Goal: Transaction & Acquisition: Register for event/course

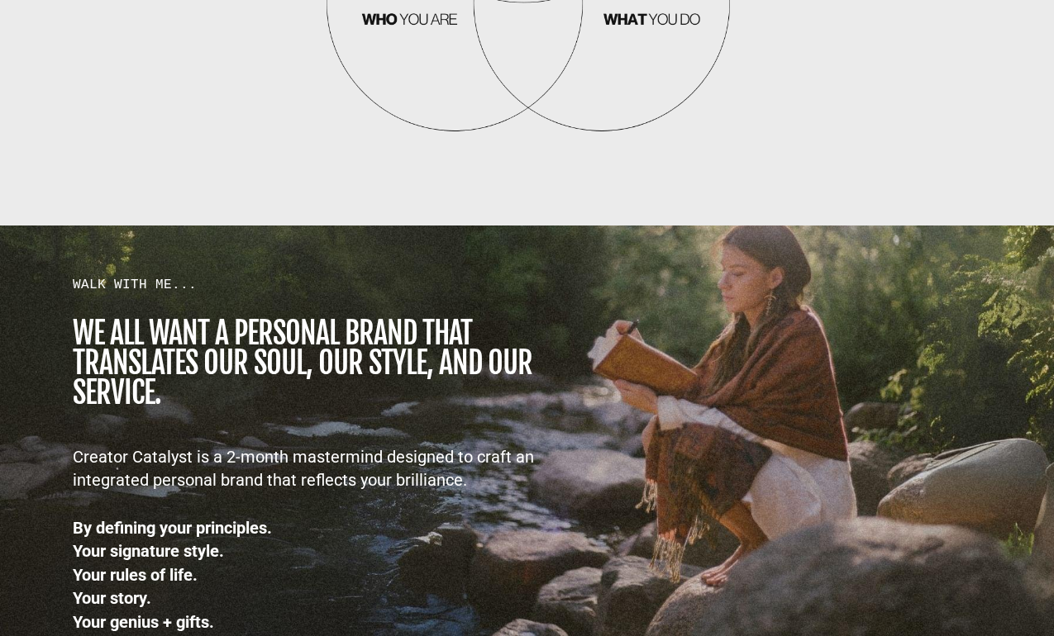
scroll to position [2048, 0]
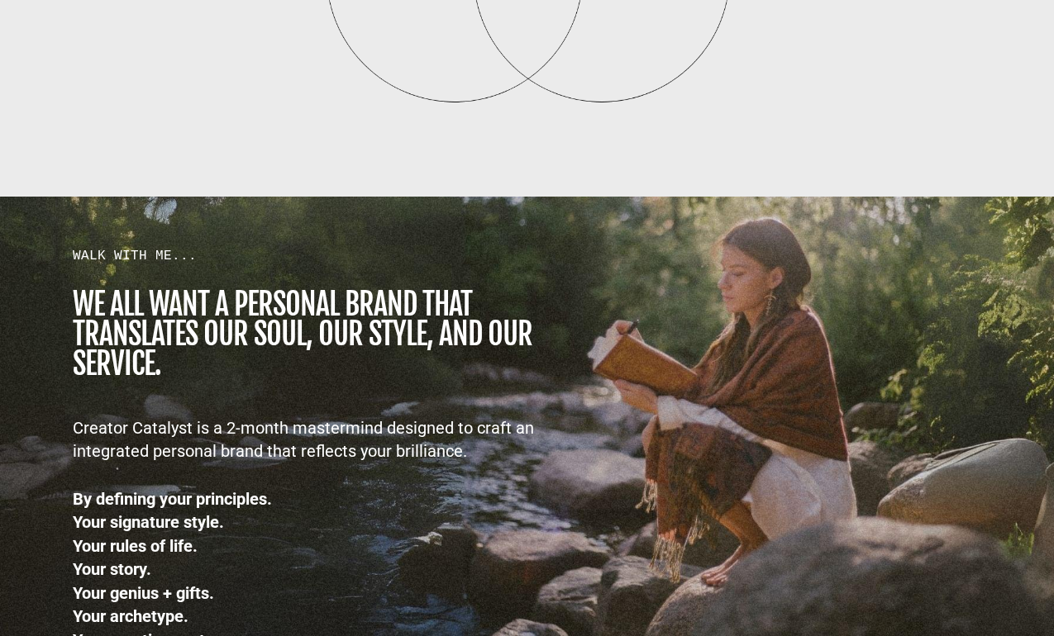
drag, startPoint x: 236, startPoint y: 130, endPoint x: 486, endPoint y: 408, distance: 374.0
click at [327, 297] on h1 "we all want a personal brand that TRANSLATES our SOUL, OUR STYLE, AND OUR SERVI…" at bounding box center [329, 334] width 513 height 89
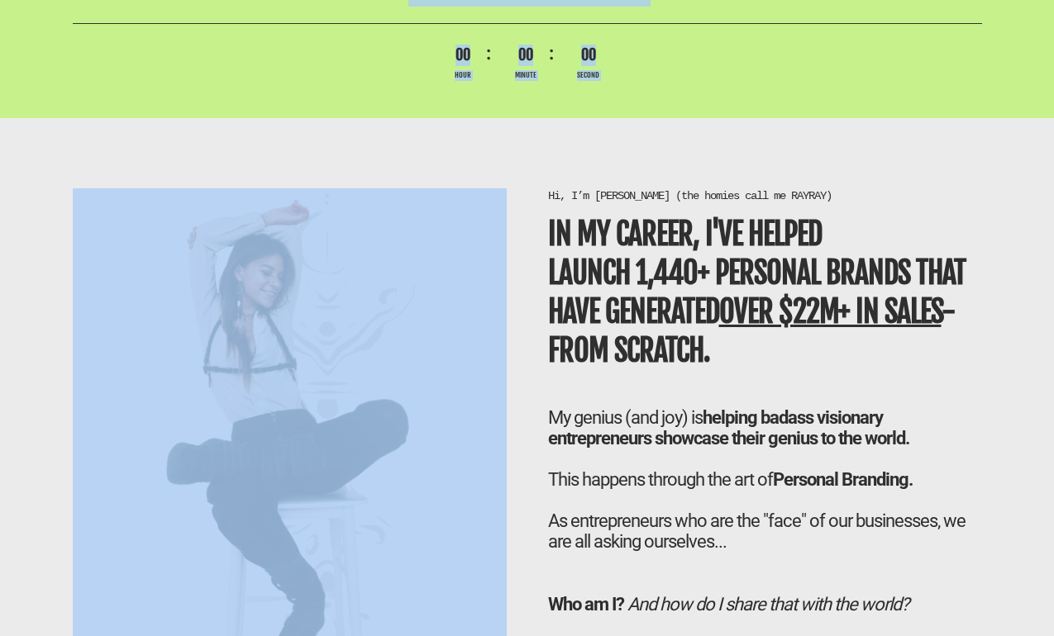
scroll to position [4004, 0]
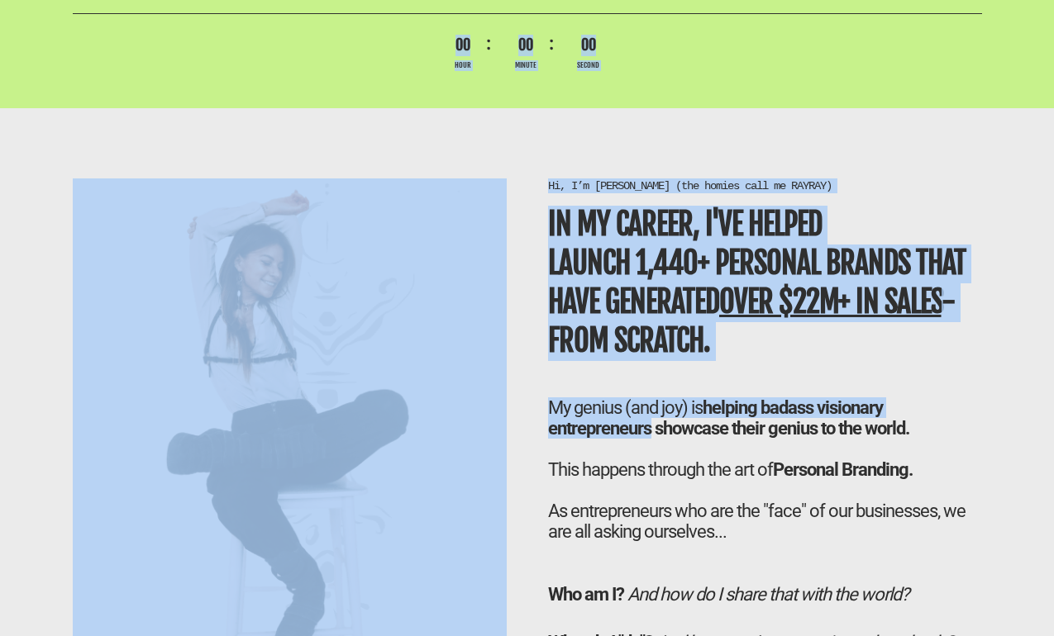
drag, startPoint x: 72, startPoint y: 252, endPoint x: 650, endPoint y: 401, distance: 597.4
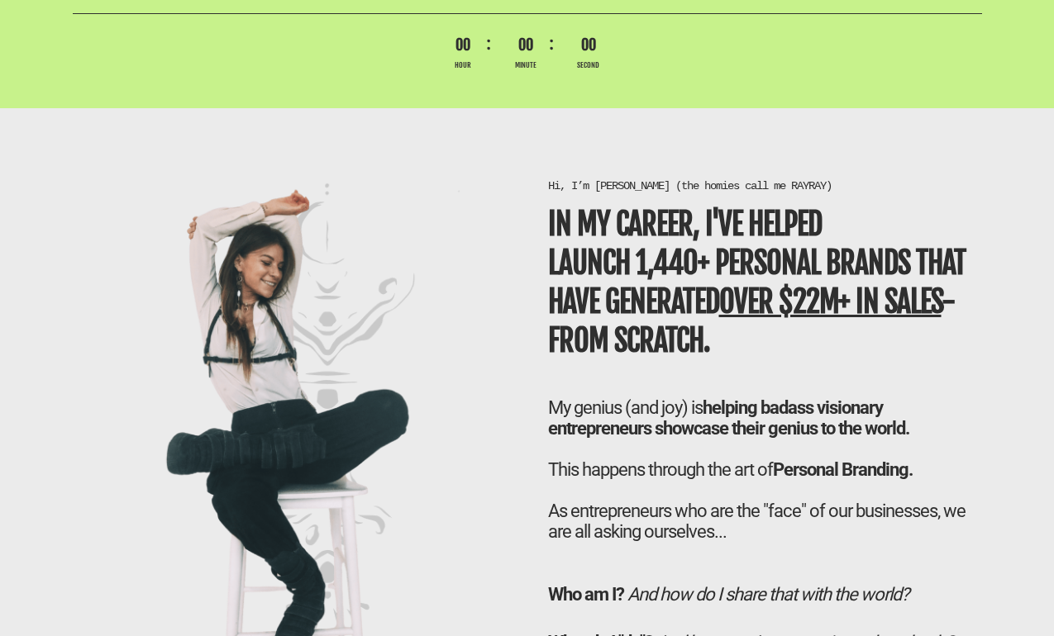
click at [643, 480] on div at bounding box center [765, 490] width 434 height 21
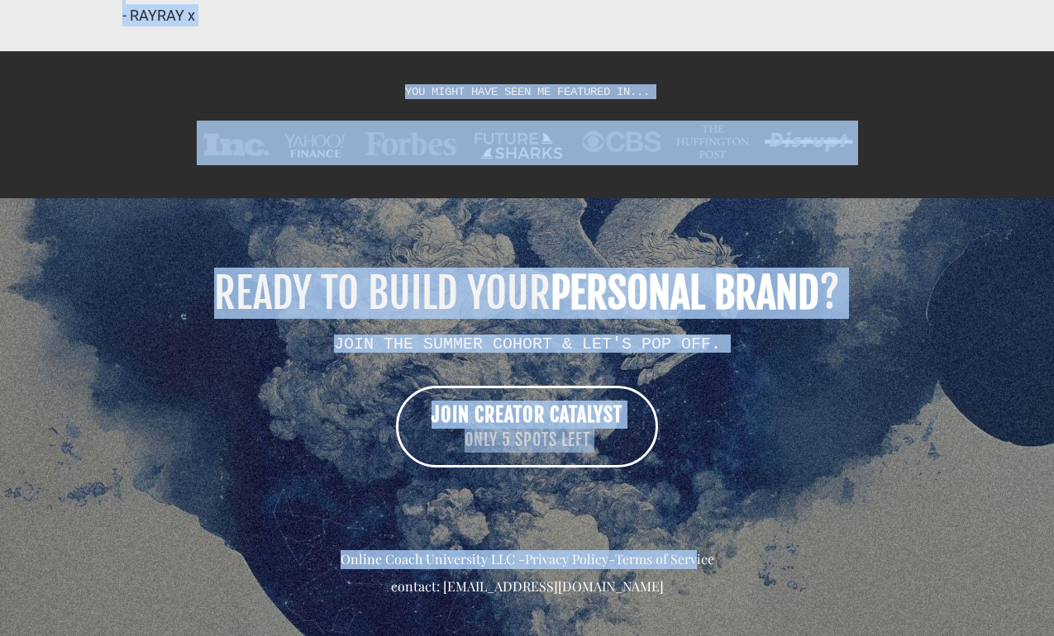
scroll to position [13637, 0]
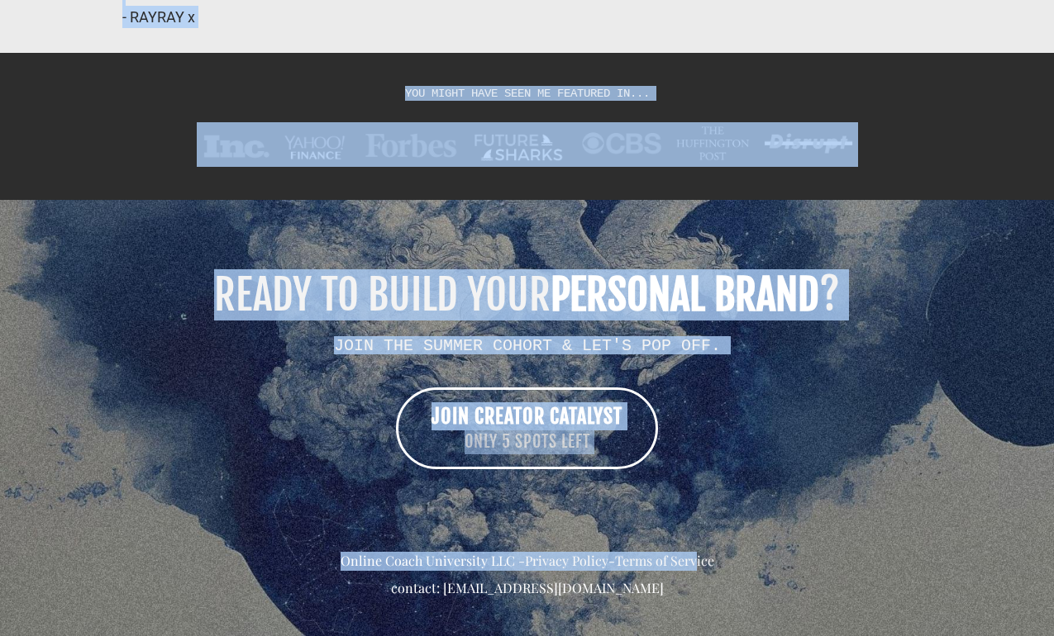
drag, startPoint x: 548, startPoint y: 155, endPoint x: 701, endPoint y: 524, distance: 399.1
copy div "Hi, I’m Rachel (the homies call me RAYRAY) In my career, I've helped LAUNCH 1,4…"
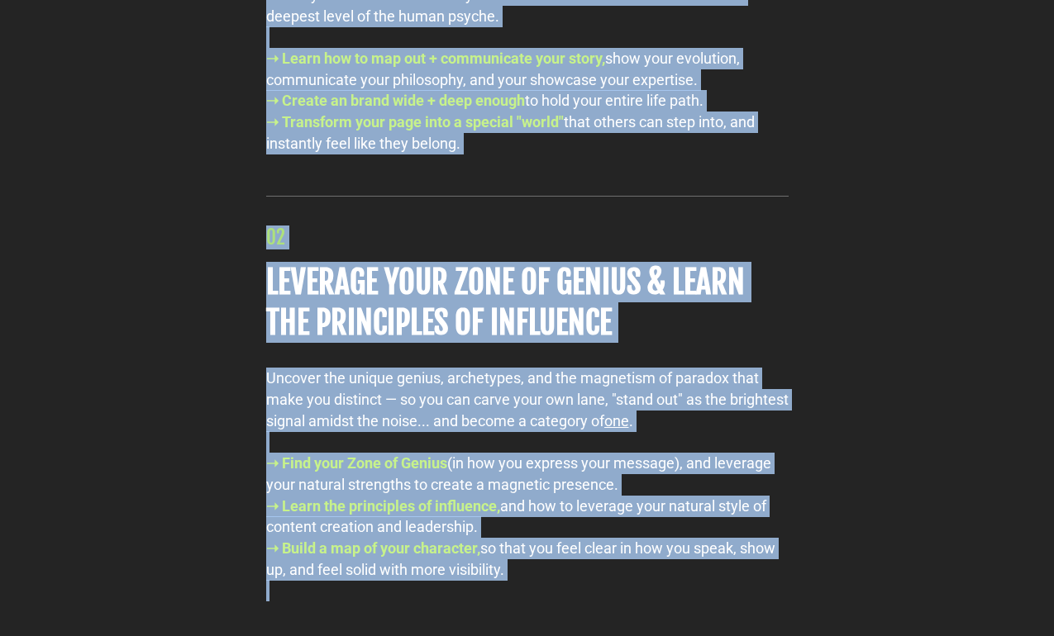
scroll to position [7565, 0]
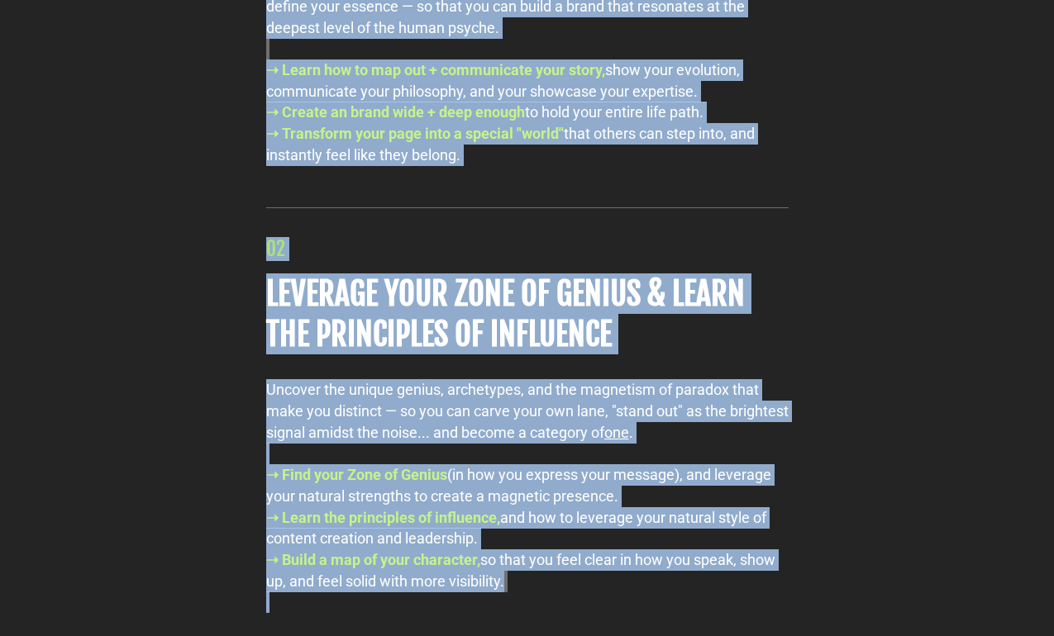
click at [982, 172] on div "this is our journey ahead... 01 BUILD OUT YOUR BRAND WORLD Learn how to clarify…" at bounding box center [527, 466] width 967 height 3188
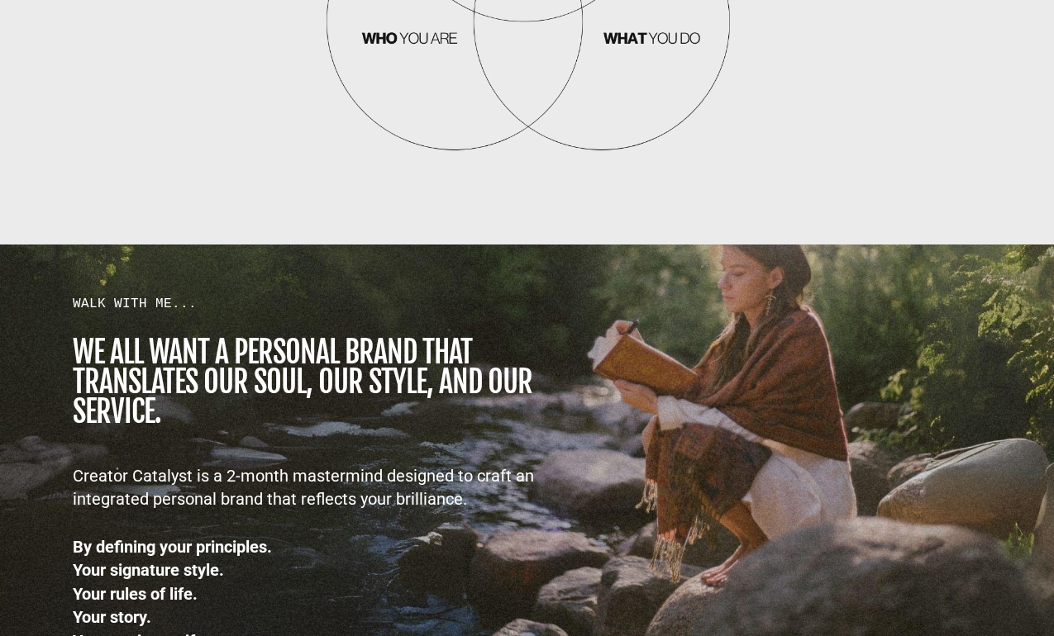
scroll to position [2066, 0]
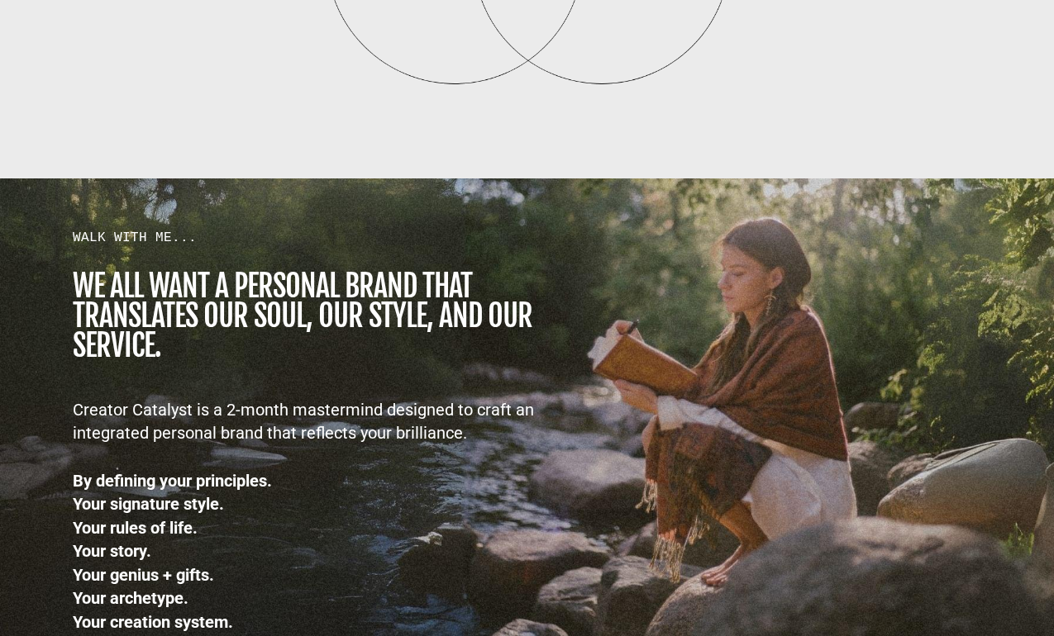
drag, startPoint x: 237, startPoint y: 130, endPoint x: 672, endPoint y: 513, distance: 579.7
click at [755, 544] on div "WALK WITH ME... we all want a personal brand that TRANSLATES our SOUL, OUR STYL…" at bounding box center [527, 474] width 967 height 558
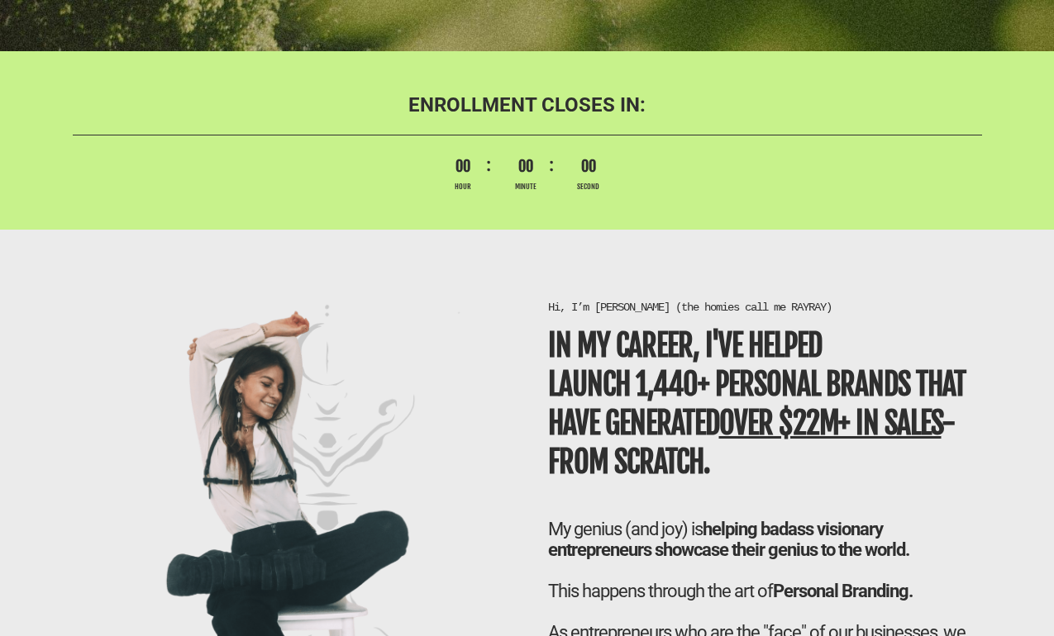
scroll to position [3921, 0]
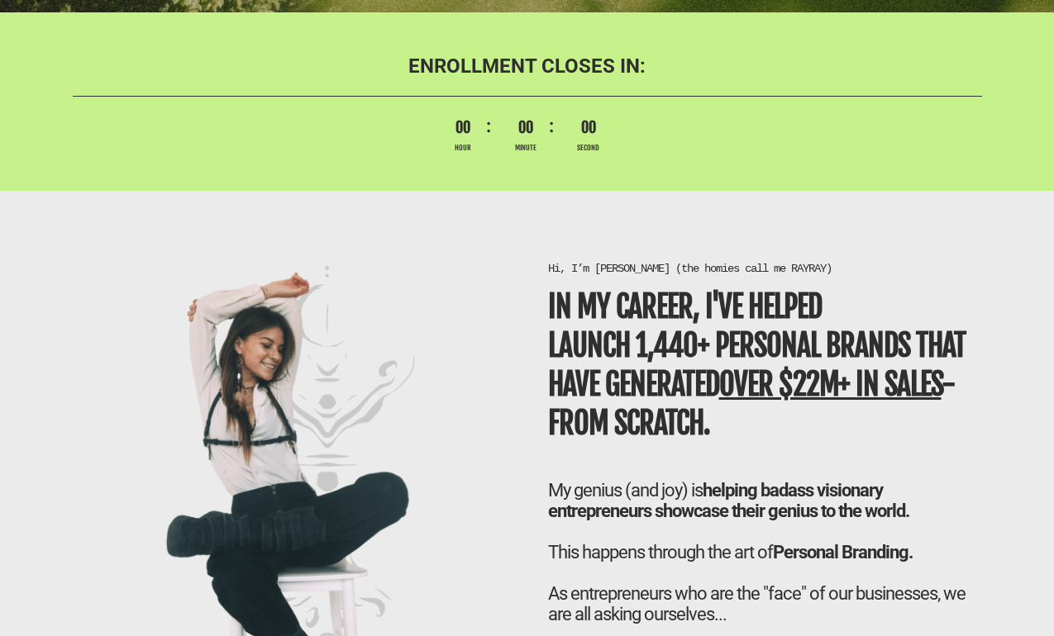
drag, startPoint x: 235, startPoint y: 131, endPoint x: 547, endPoint y: 245, distance: 332.6
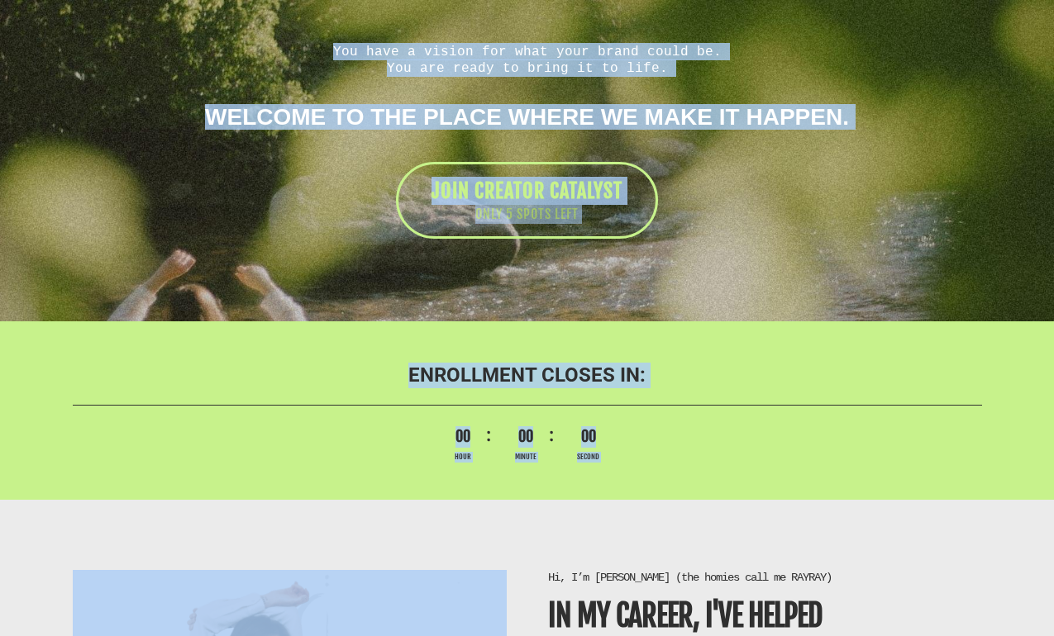
scroll to position [3528, 0]
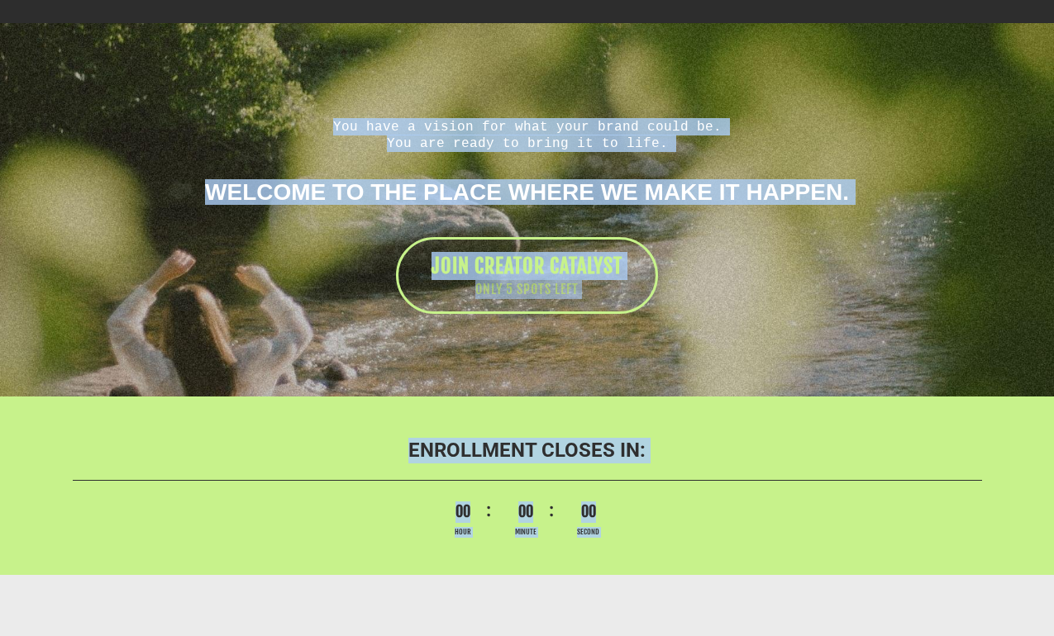
drag, startPoint x: 547, startPoint y: 245, endPoint x: 450, endPoint y: -26, distance: 287.8
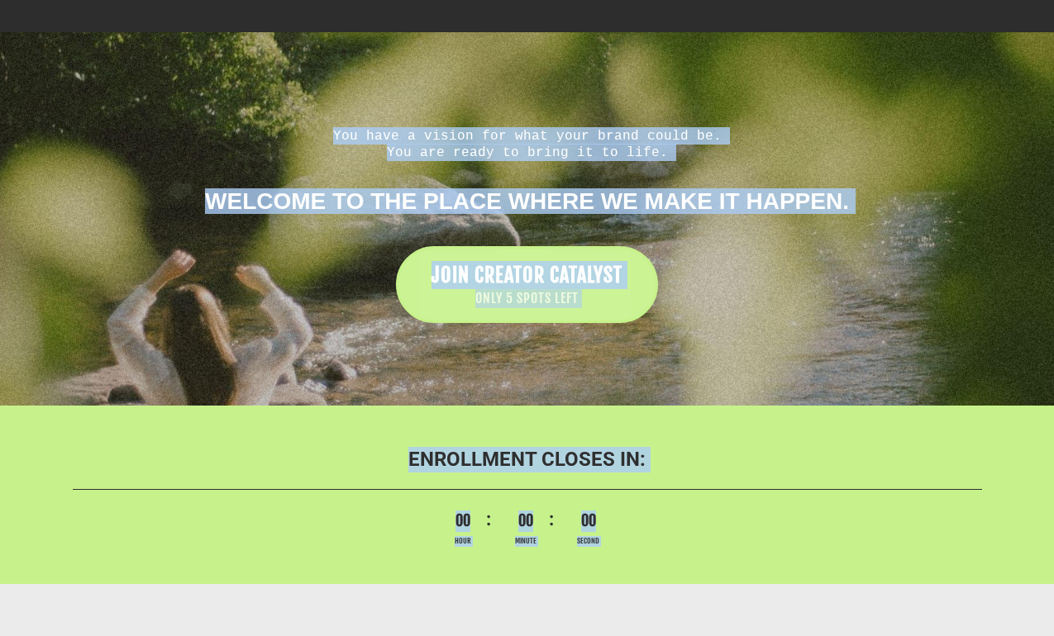
click at [463, 246] on link "JOIN CREATOR CATALYST ONLY 5 SPOTS LEFT" at bounding box center [527, 284] width 262 height 77
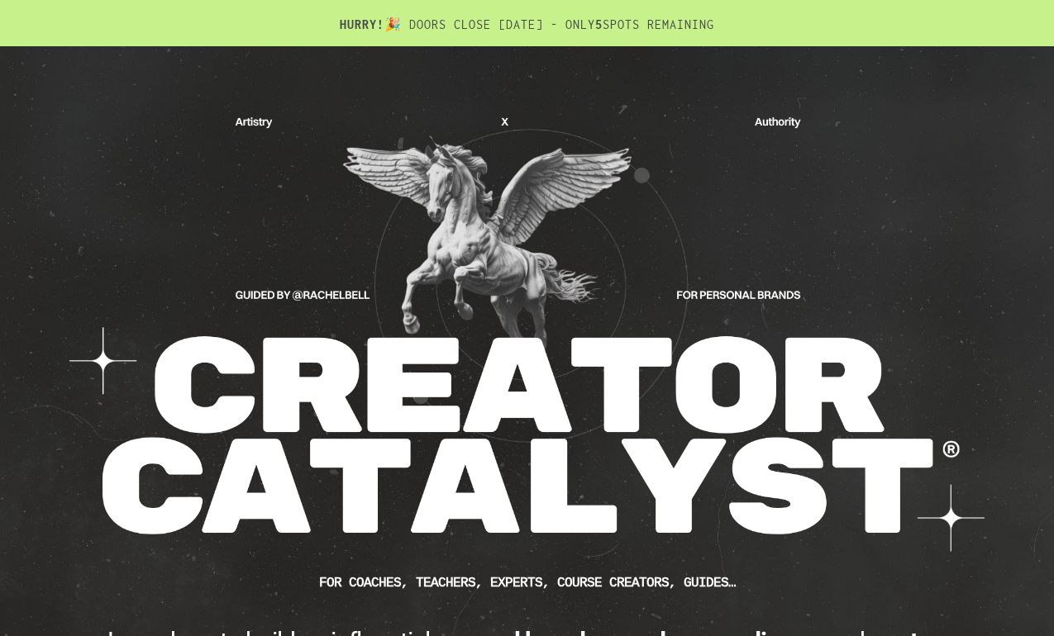
click at [237, 131] on img at bounding box center [527, 333] width 917 height 442
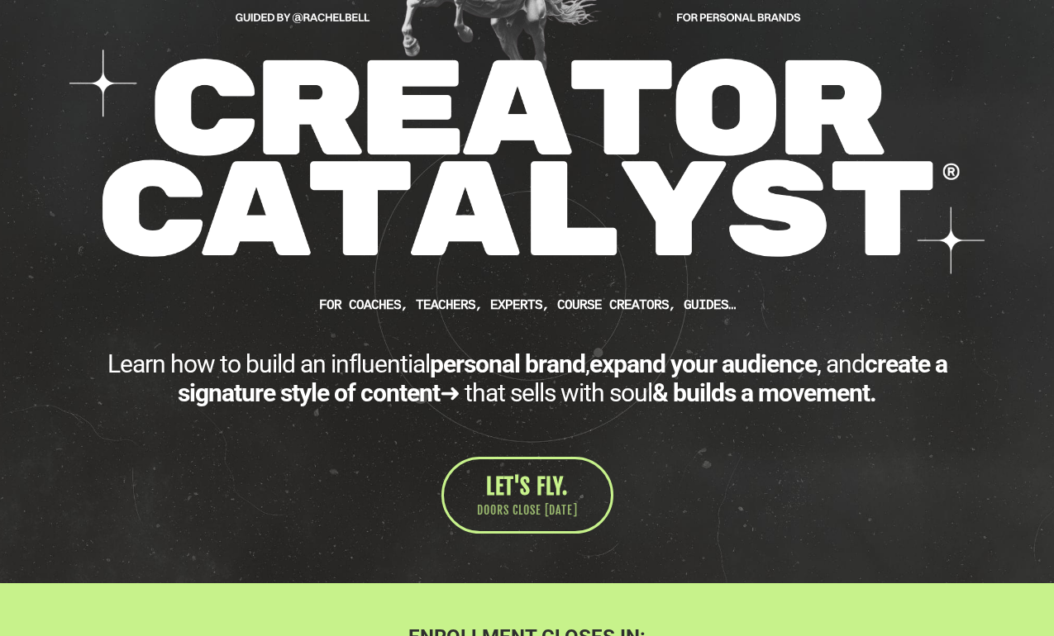
scroll to position [289, 0]
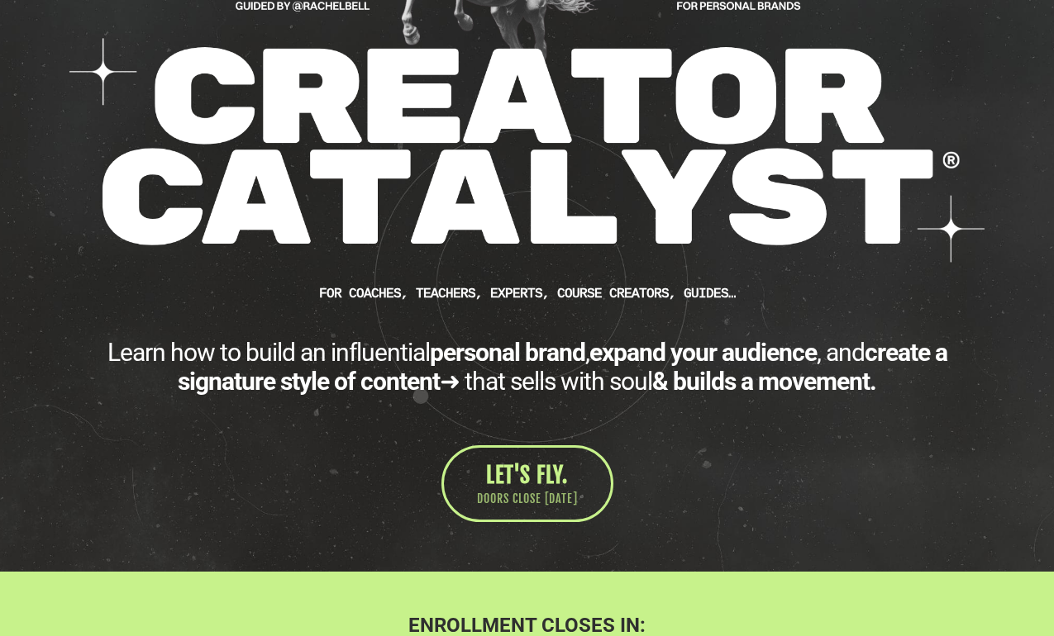
drag, startPoint x: 237, startPoint y: 127, endPoint x: 958, endPoint y: 428, distance: 781.0
click at [956, 424] on div "CUSTOM JAVASCRIPT / HTML FOR Coaches, teachers, experts, course creators, guide…" at bounding box center [527, 172] width 934 height 699
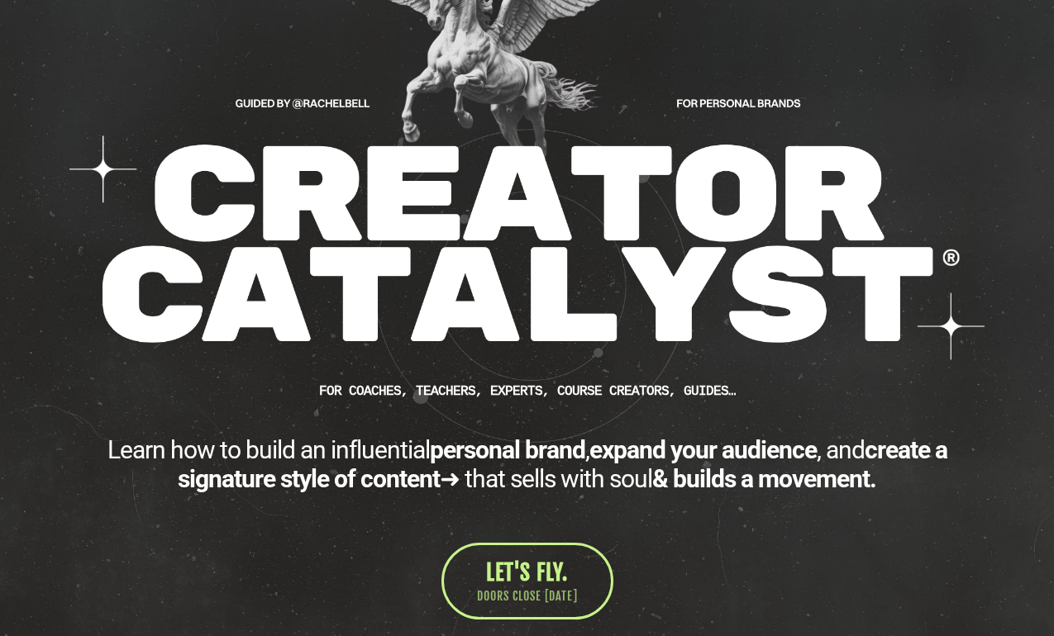
scroll to position [0, 0]
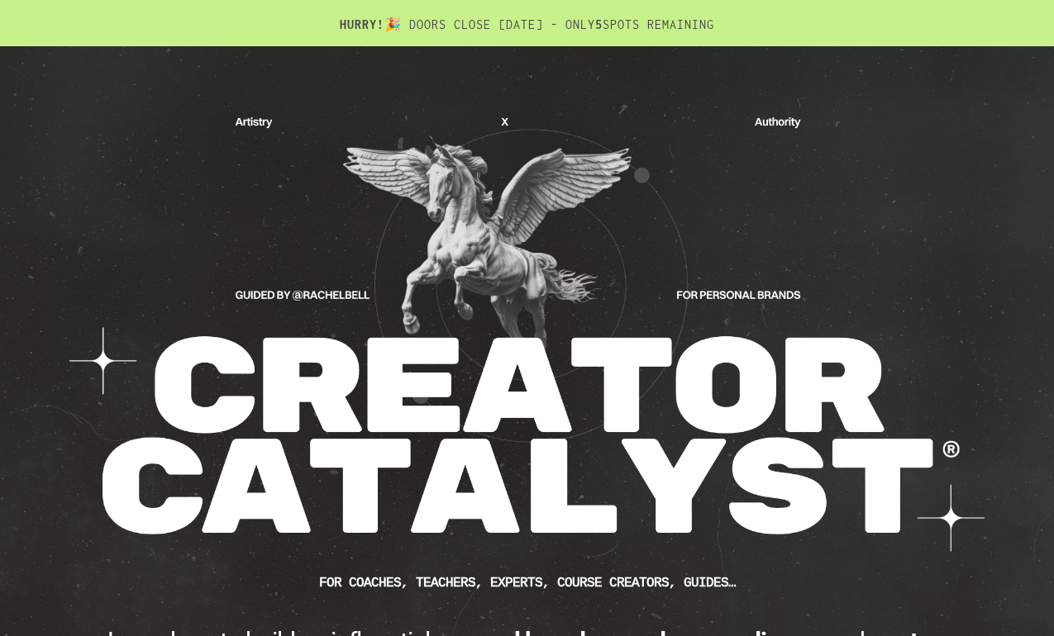
drag, startPoint x: 235, startPoint y: 143, endPoint x: 601, endPoint y: 1, distance: 392.8
click at [527, 238] on img at bounding box center [527, 333] width 917 height 442
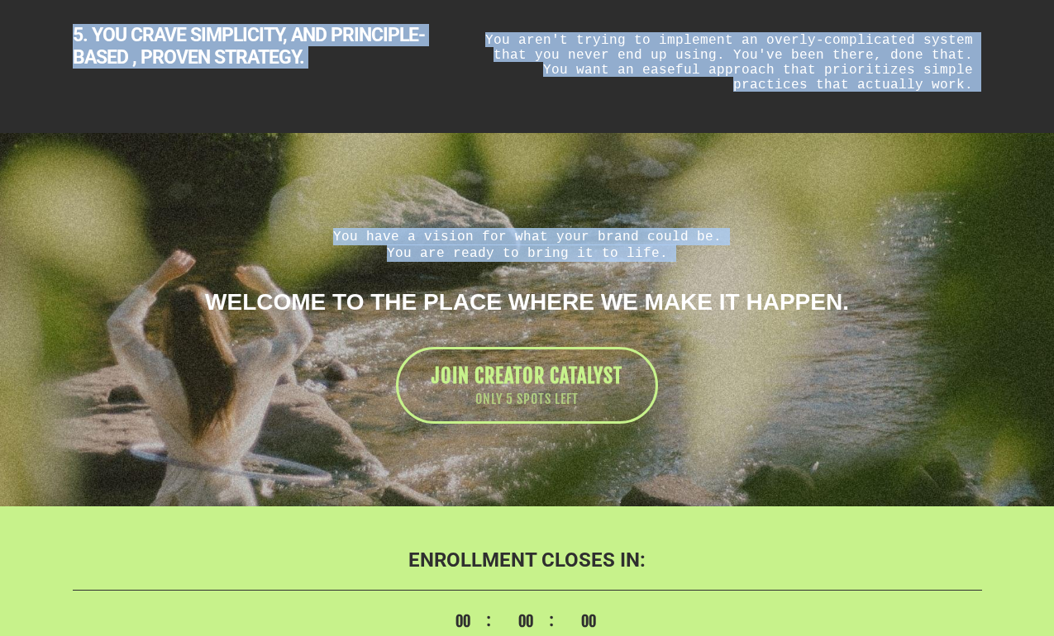
scroll to position [3426, 0]
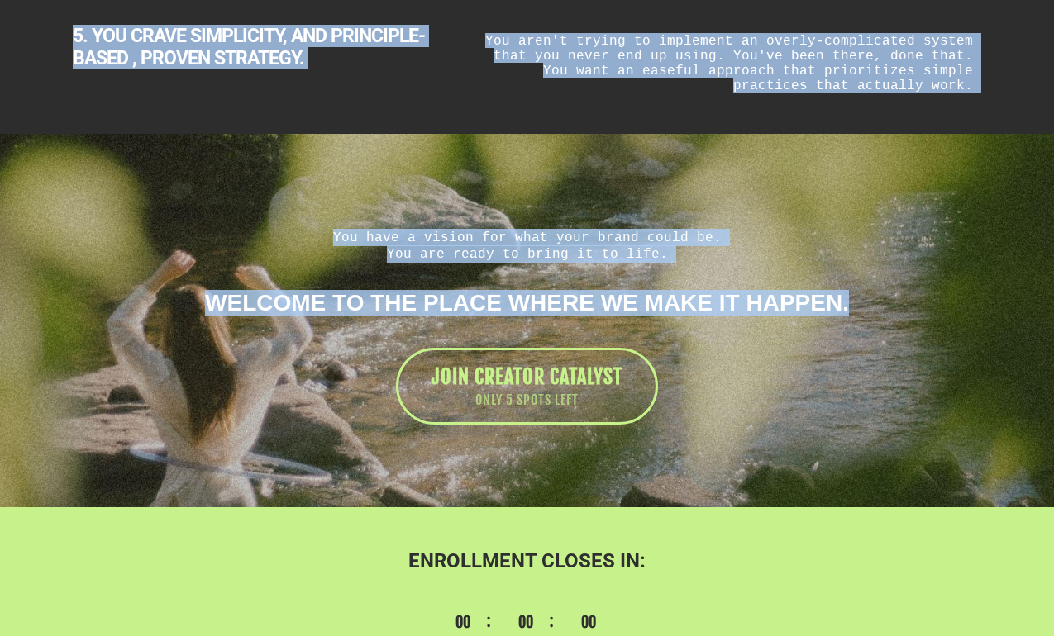
drag, startPoint x: 99, startPoint y: 288, endPoint x: 966, endPoint y: 279, distance: 867.1
copy div "Lorem ips do sitam co adipiscinge seddoeiu tempo , incidi utla etdolore , mag a…"
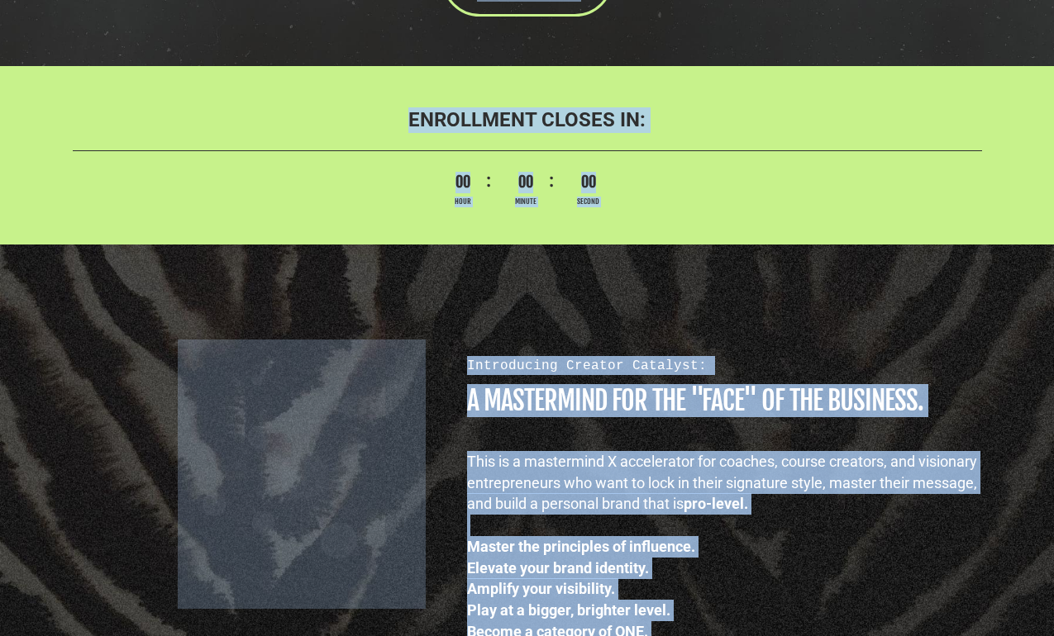
scroll to position [789, 0]
